Goal: Find contact information: Find contact information

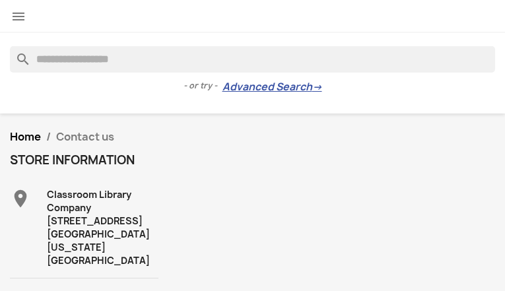
type input "**********"
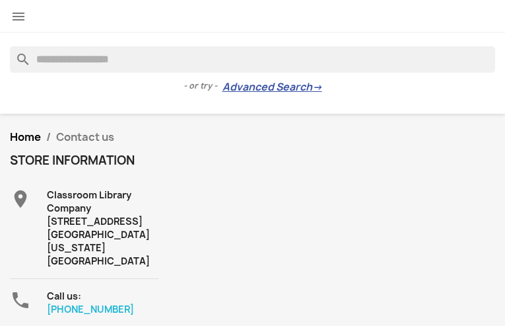
type input "**********"
